Goal: Information Seeking & Learning: Learn about a topic

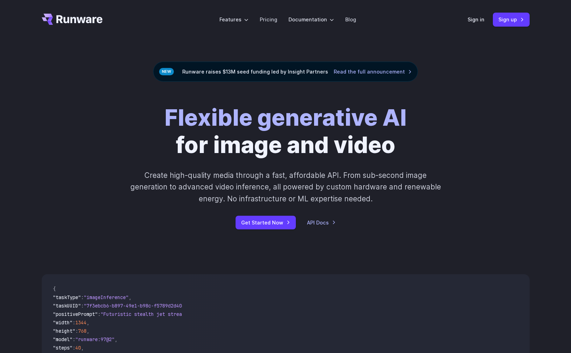
click at [242, 122] on strong "Flexible generative AI" at bounding box center [285, 118] width 242 height 28
click at [184, 128] on strong "Flexible generative AI" at bounding box center [285, 118] width 242 height 28
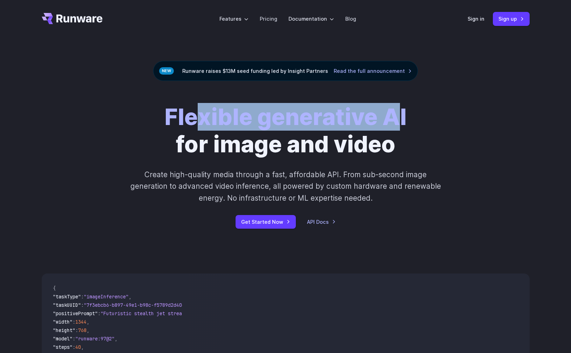
drag, startPoint x: 192, startPoint y: 119, endPoint x: 391, endPoint y: 121, distance: 198.8
click at [392, 121] on strong "Flexible generative AI" at bounding box center [285, 117] width 242 height 28
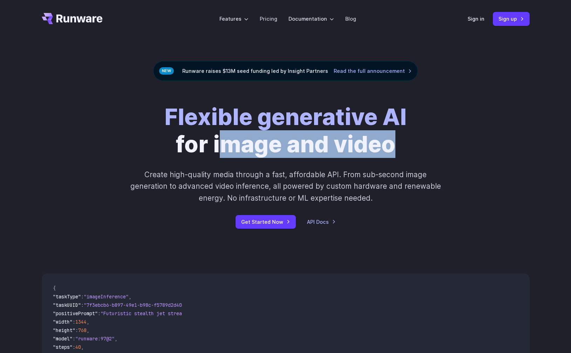
drag, startPoint x: 246, startPoint y: 137, endPoint x: 269, endPoint y: 131, distance: 23.3
click at [397, 135] on h1 "Flexible generative AI for image and video" at bounding box center [285, 130] width 242 height 54
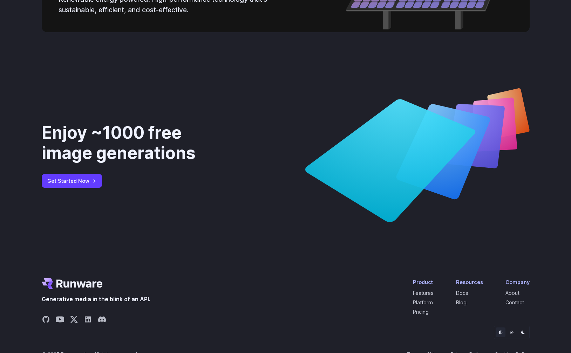
scroll to position [2638, 0]
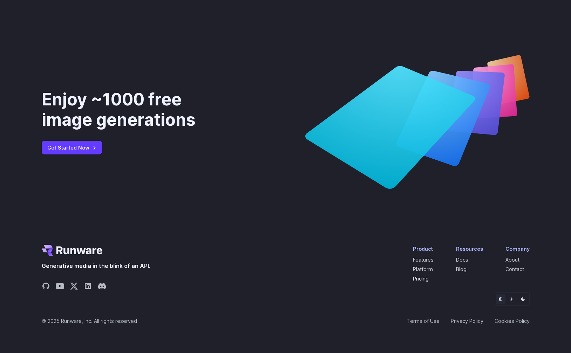
click at [423, 280] on link "Pricing" at bounding box center [421, 279] width 16 height 6
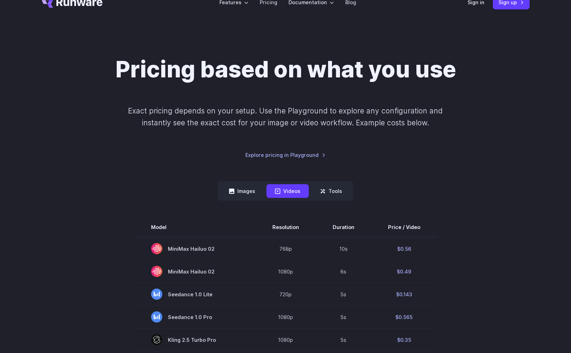
scroll to position [18, 0]
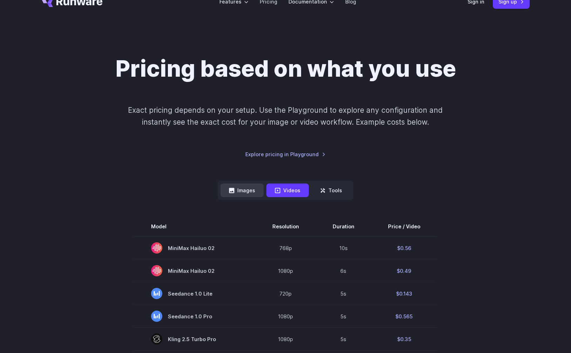
click at [251, 189] on button "Images" at bounding box center [242, 191] width 43 height 14
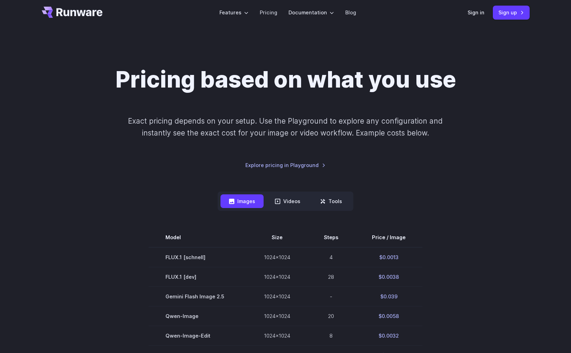
scroll to position [0, 0]
